Goal: Information Seeking & Learning: Find specific fact

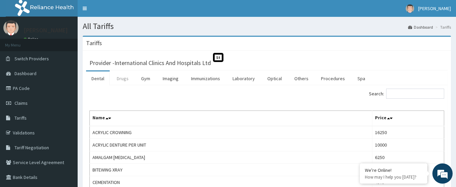
click at [128, 83] on link "Drugs" at bounding box center [122, 79] width 23 height 14
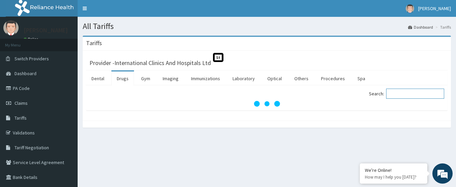
click at [402, 94] on input "Search:" at bounding box center [415, 94] width 58 height 10
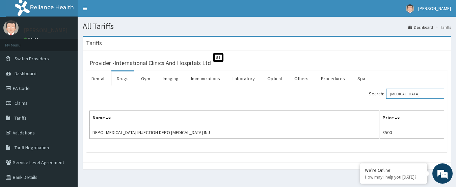
type input "[MEDICAL_DATA]"
